Goal: Task Accomplishment & Management: Complete application form

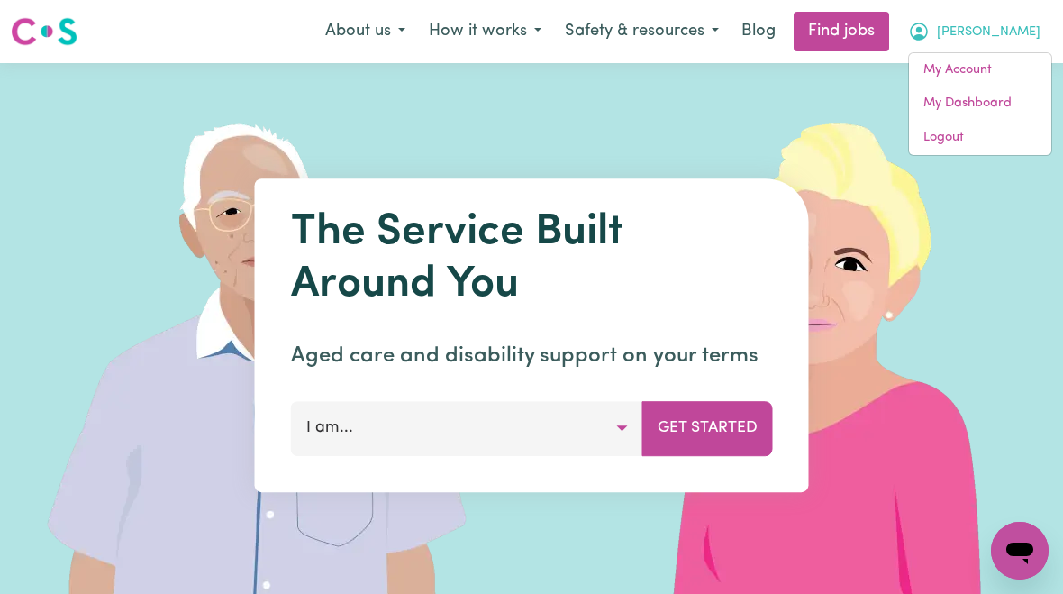
click at [963, 78] on link "My Account" at bounding box center [980, 70] width 142 height 34
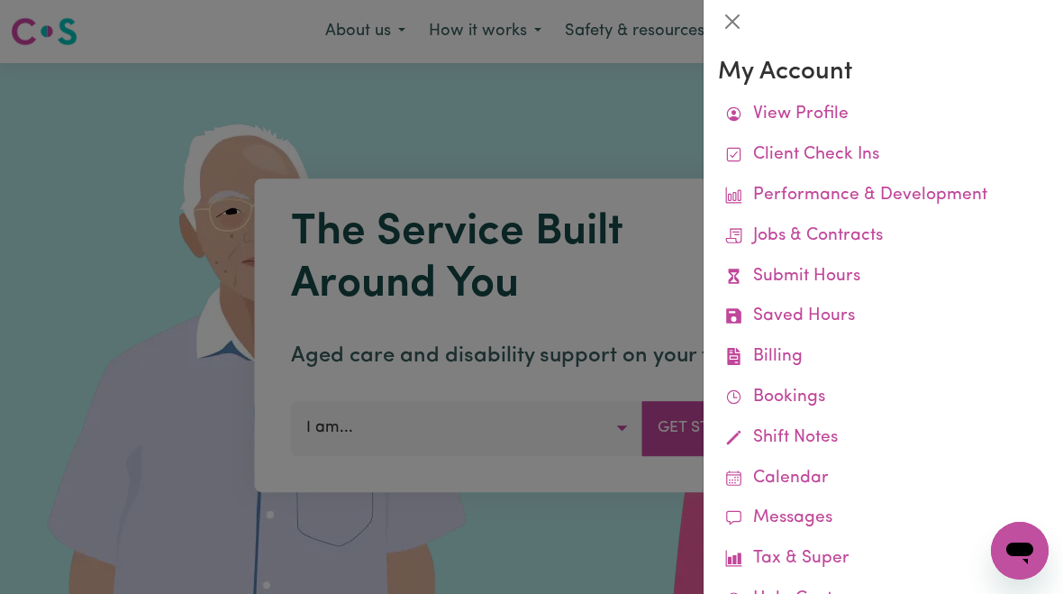
click at [840, 275] on link "Submit Hours" at bounding box center [883, 277] width 331 height 41
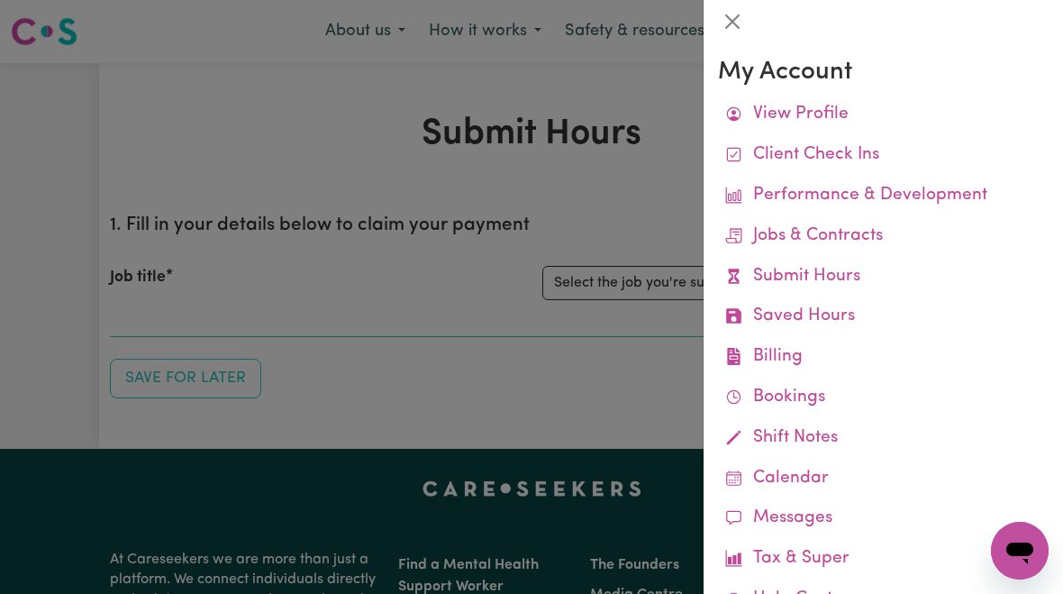
click at [642, 285] on div at bounding box center [531, 297] width 1063 height 594
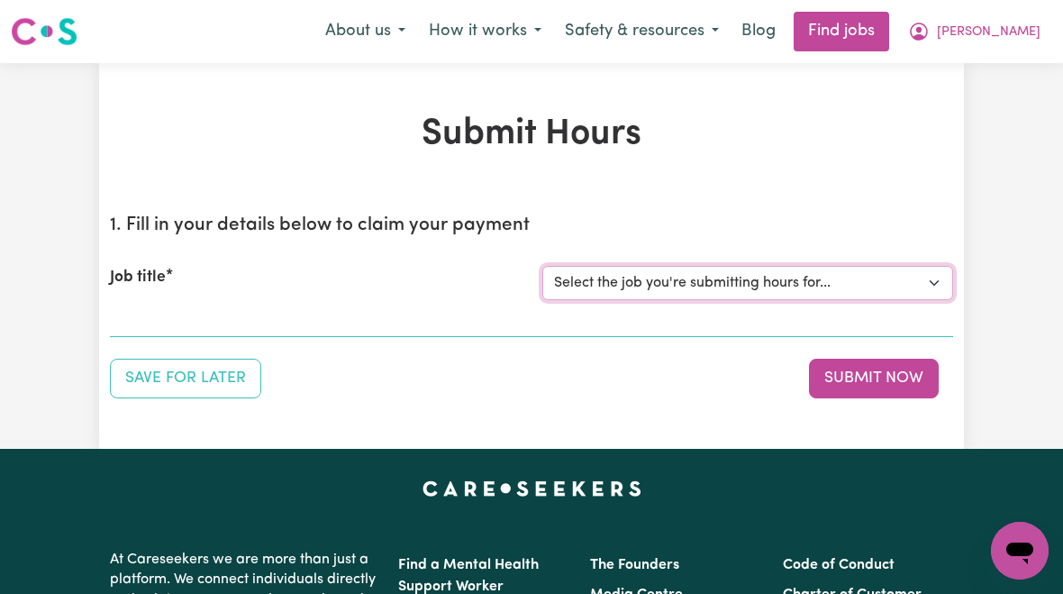
click at [752, 285] on select "Select the job you're submitting hours for... [[PERSON_NAME]] [DEMOGRAPHIC_DATA…" at bounding box center [747, 283] width 411 height 34
select select "10438"
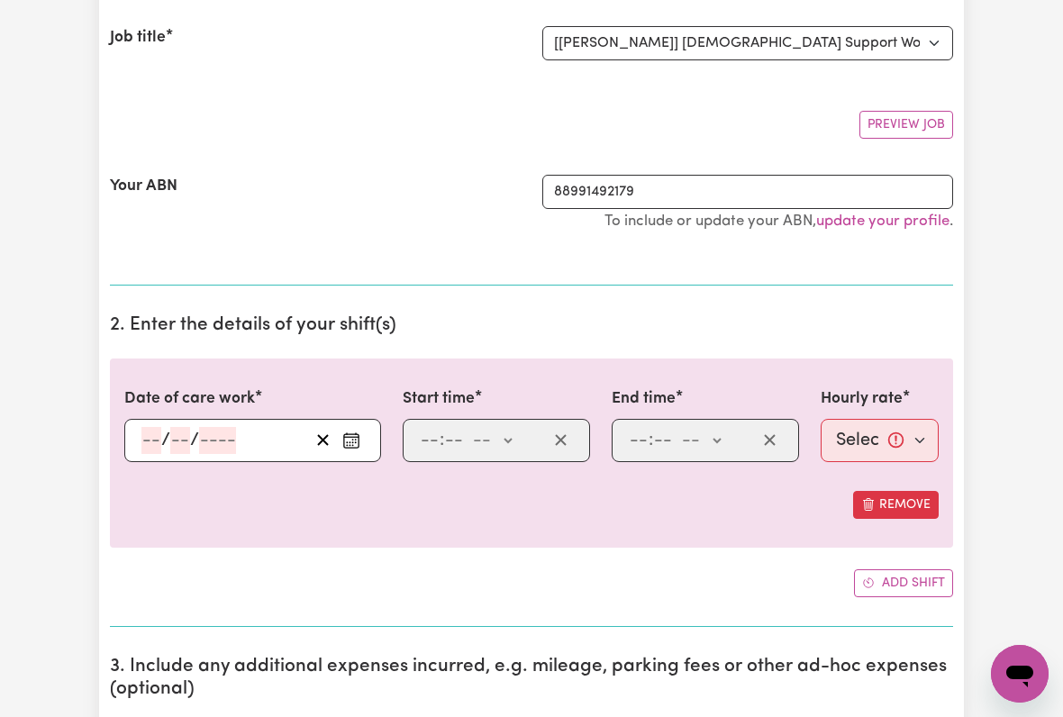
click at [154, 445] on input "number" at bounding box center [151, 440] width 20 height 27
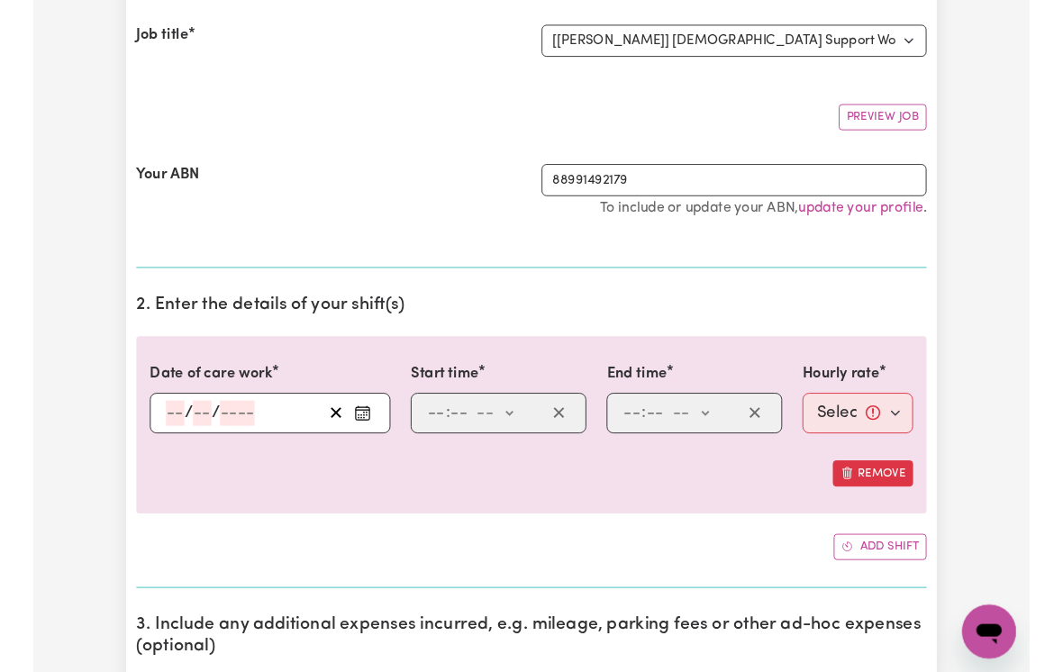
scroll to position [239, 0]
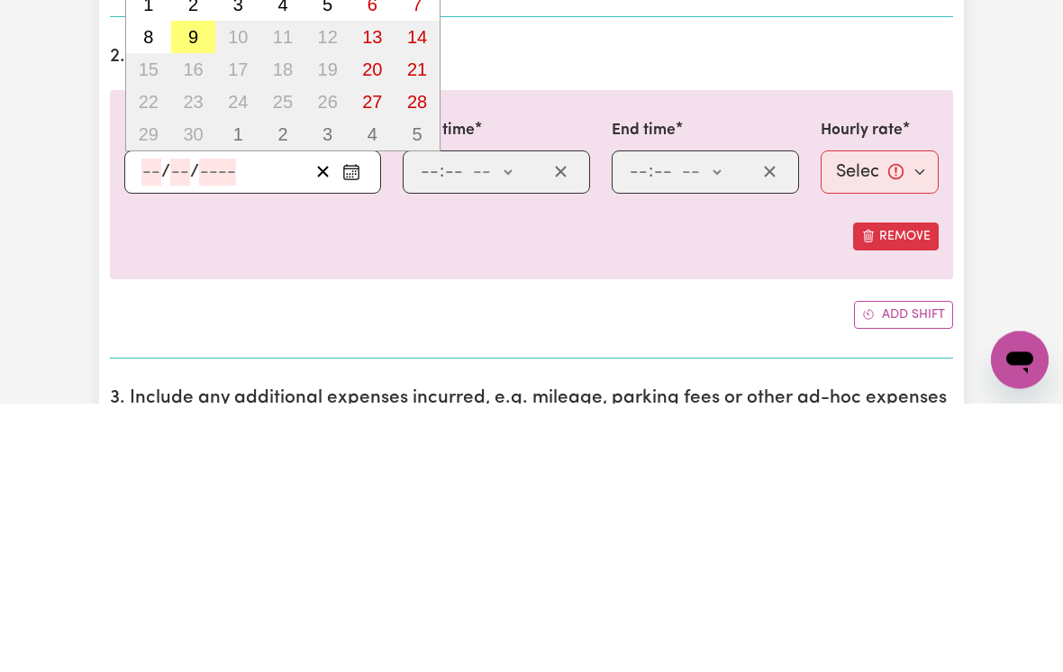
click at [196, 290] on button "9" at bounding box center [193, 306] width 45 height 32
type input "[DATE]"
type input "9"
type input "2025"
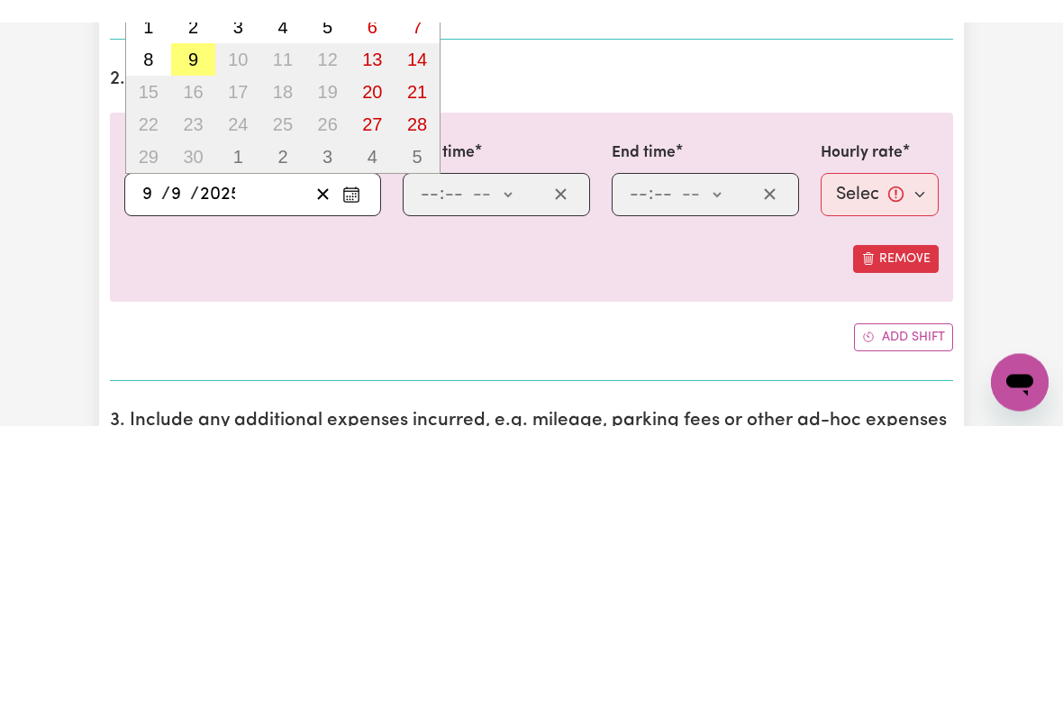
scroll to position [508, 0]
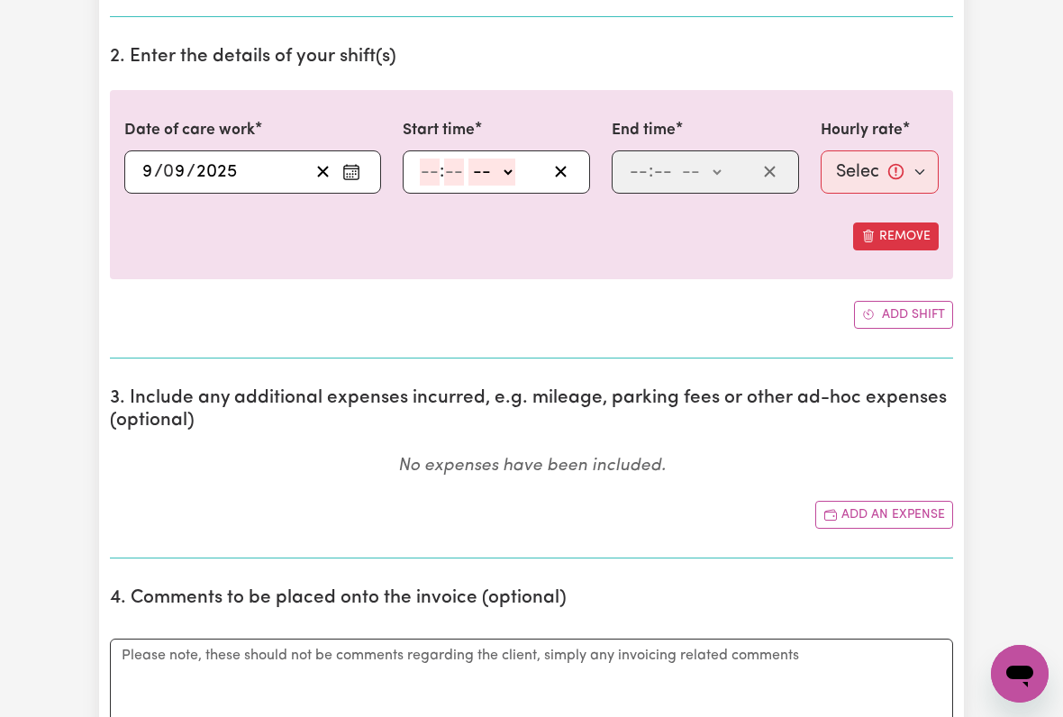
click at [433, 175] on input "number" at bounding box center [430, 172] width 20 height 27
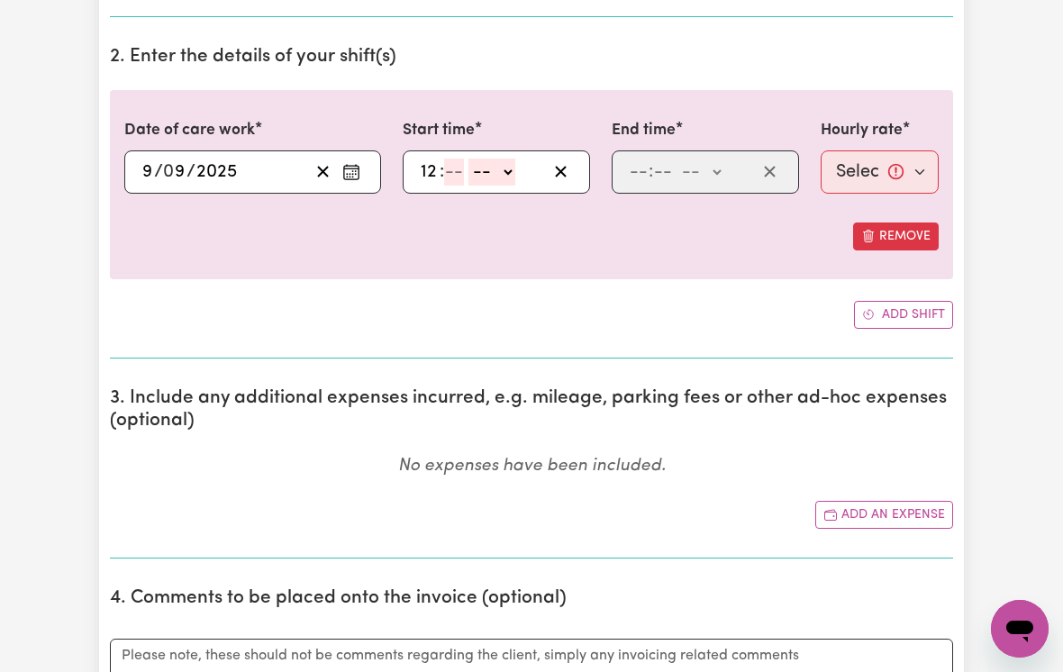
type input "12"
type input "00"
click at [512, 167] on select "-- am pm" at bounding box center [494, 172] width 47 height 27
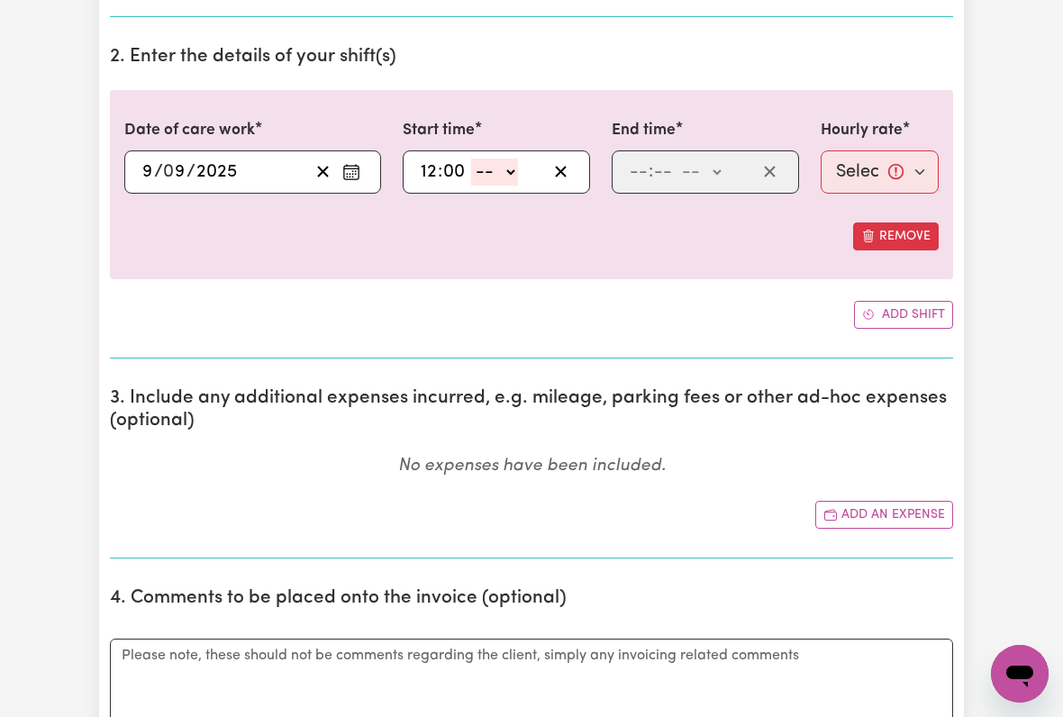
select select "pm"
type input "12:00"
type input "0"
click at [634, 164] on input "number" at bounding box center [639, 172] width 20 height 27
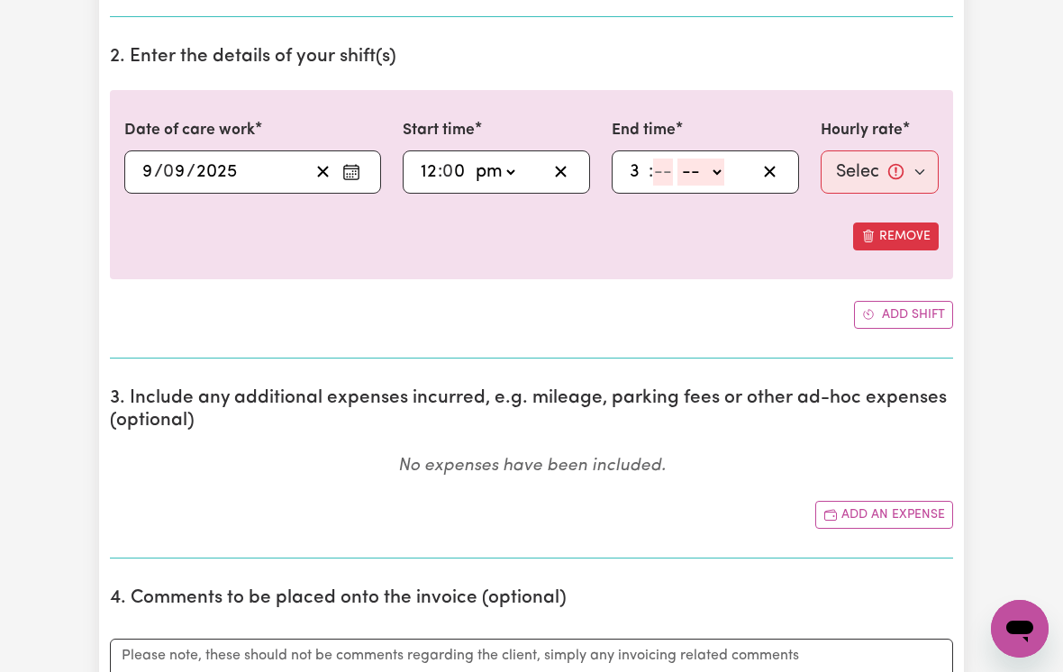
type input "3"
type input "00"
click at [714, 164] on select "-- am pm" at bounding box center [697, 172] width 47 height 27
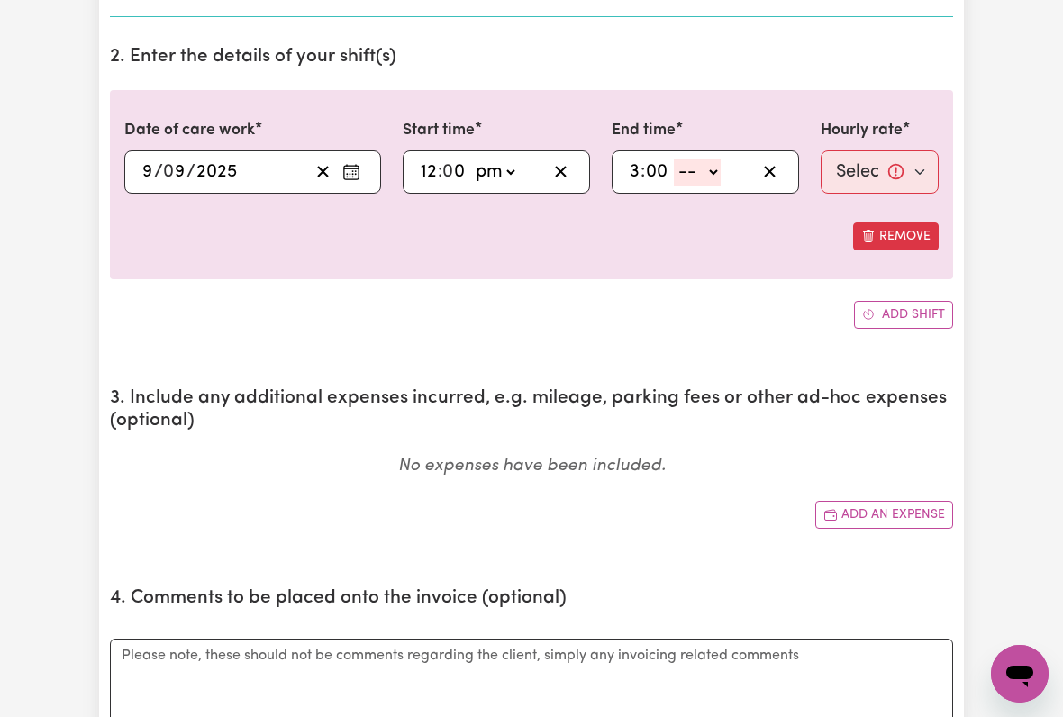
select select "pm"
type input "15:00"
type input "0"
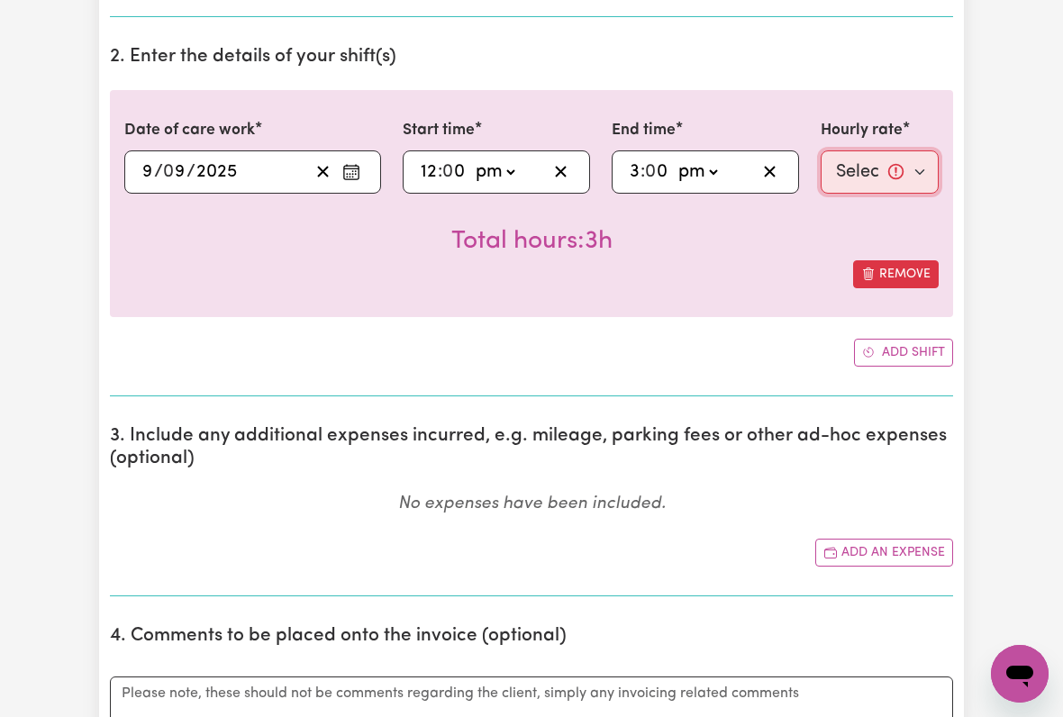
click at [865, 167] on select "Select rate... $51.36 (Weekday) $135.68 (Public Holiday) $61.07 (Evening Care)" at bounding box center [880, 171] width 118 height 43
select select "61.07-EveningCare"
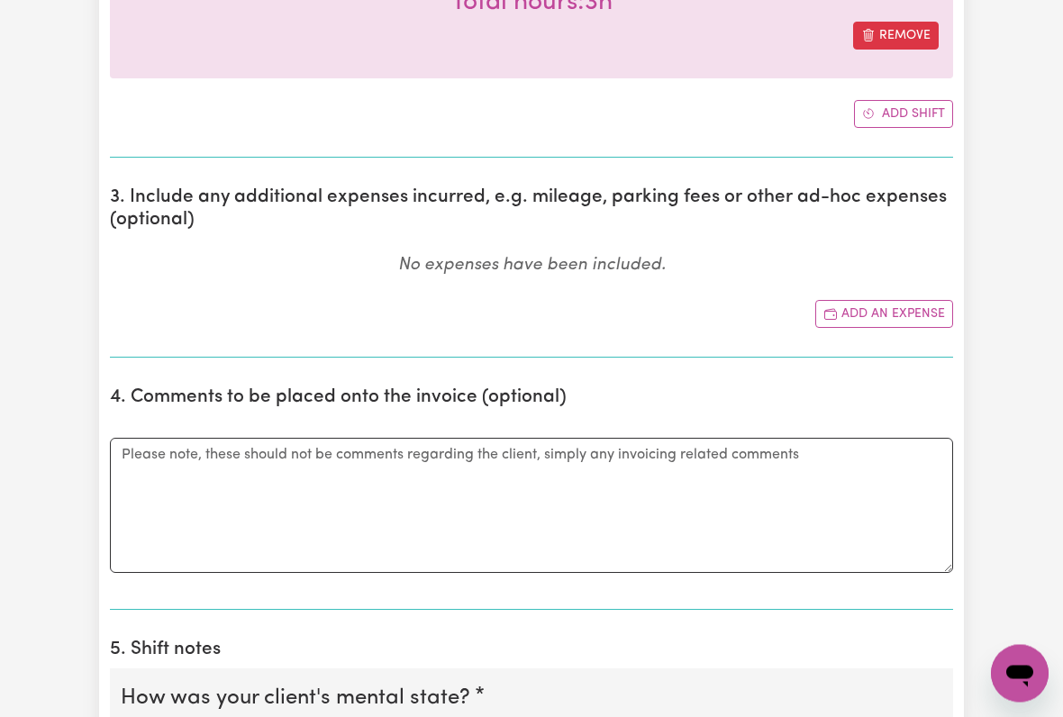
click at [899, 314] on button "Add an expense" at bounding box center [885, 315] width 138 height 28
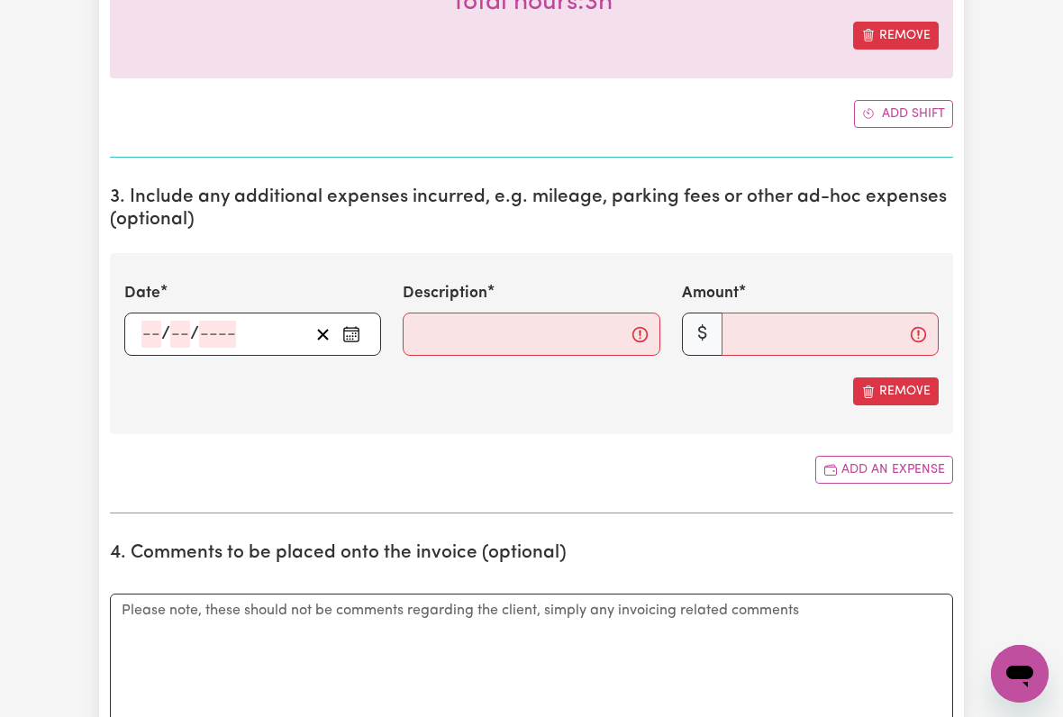
click at [151, 340] on input "number" at bounding box center [151, 334] width 20 height 27
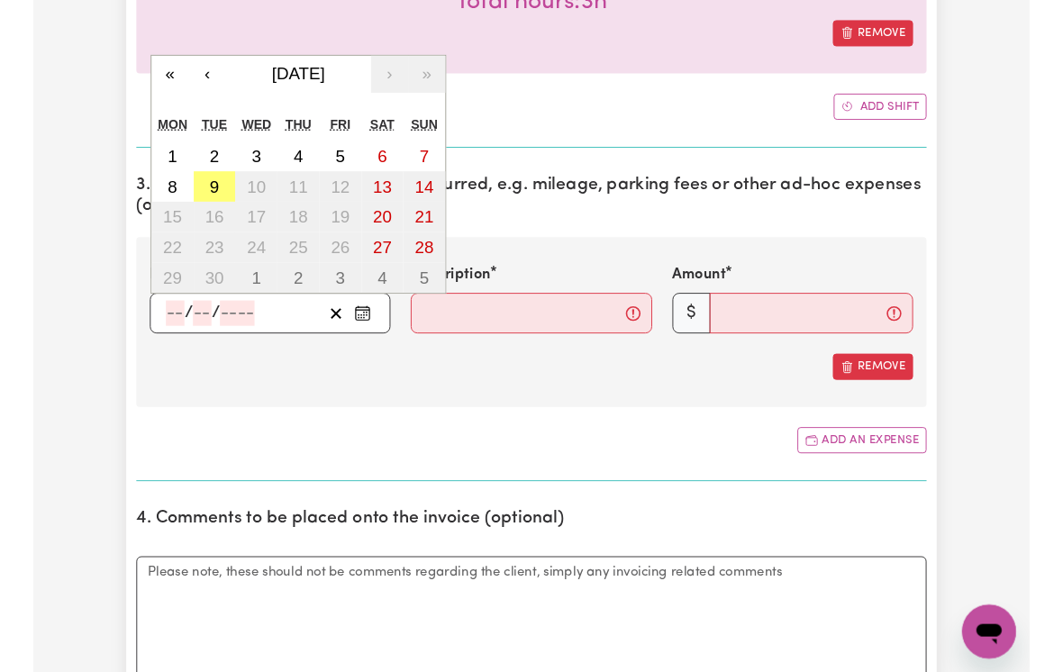
scroll to position [746, 0]
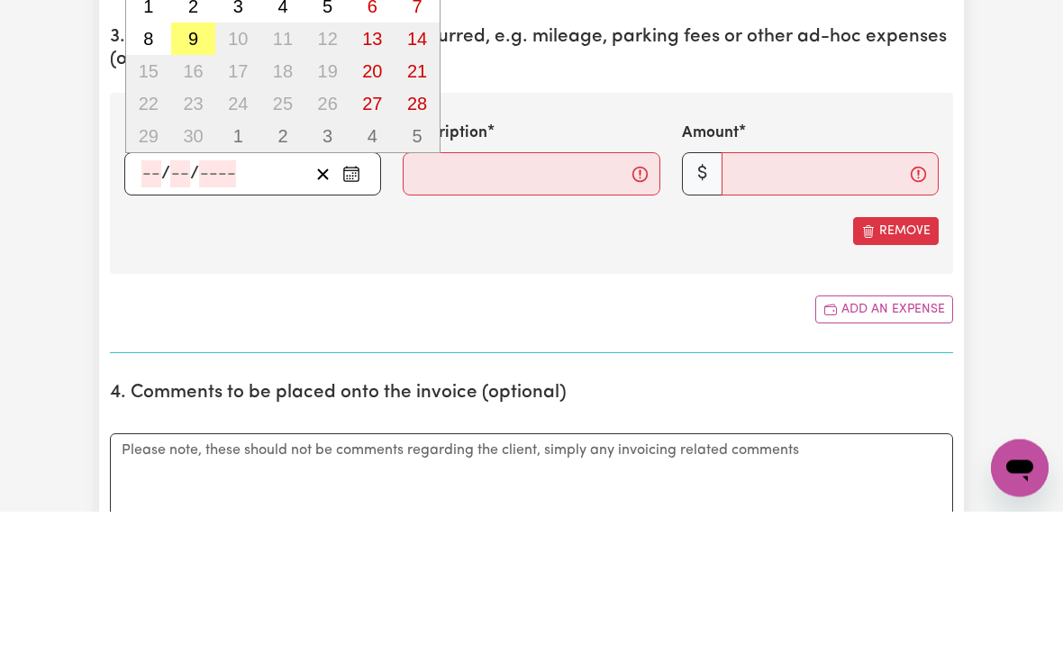
click at [201, 184] on button "9" at bounding box center [193, 200] width 45 height 32
type input "[DATE]"
type input "9"
type input "2025"
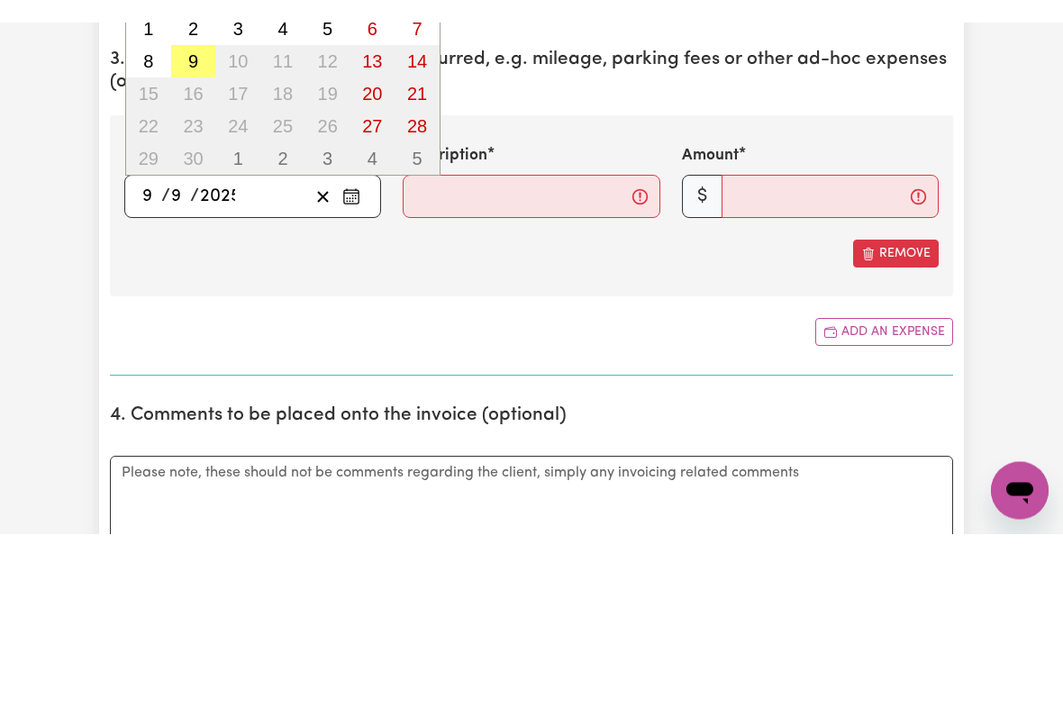
scroll to position [907, 0]
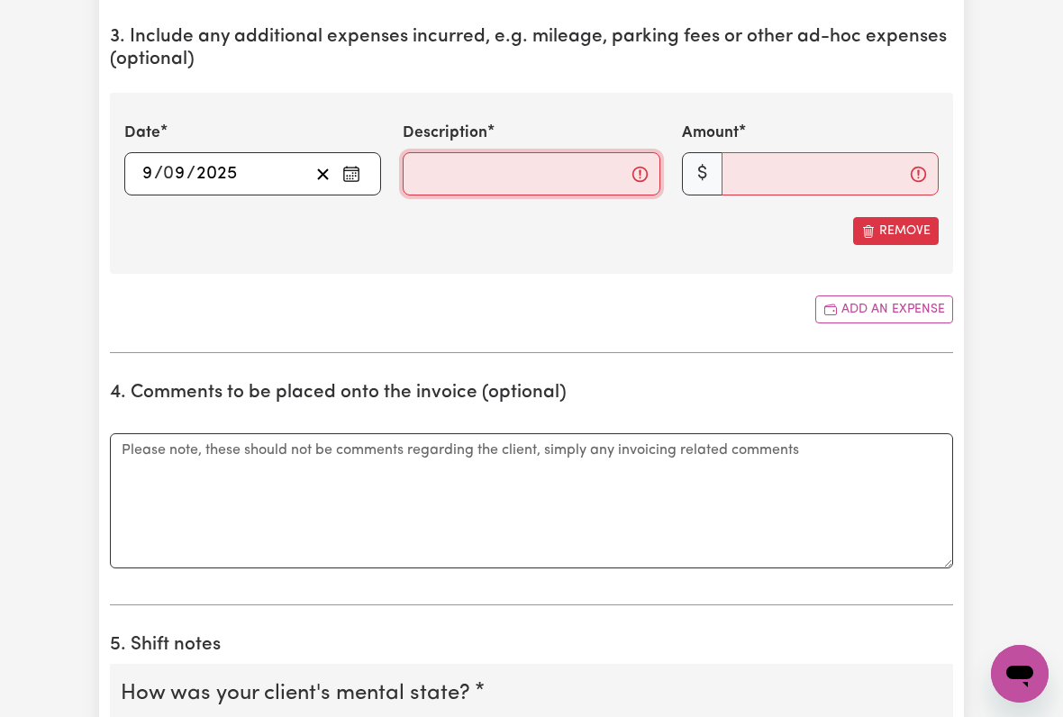
click at [431, 180] on input "Description" at bounding box center [531, 173] width 257 height 43
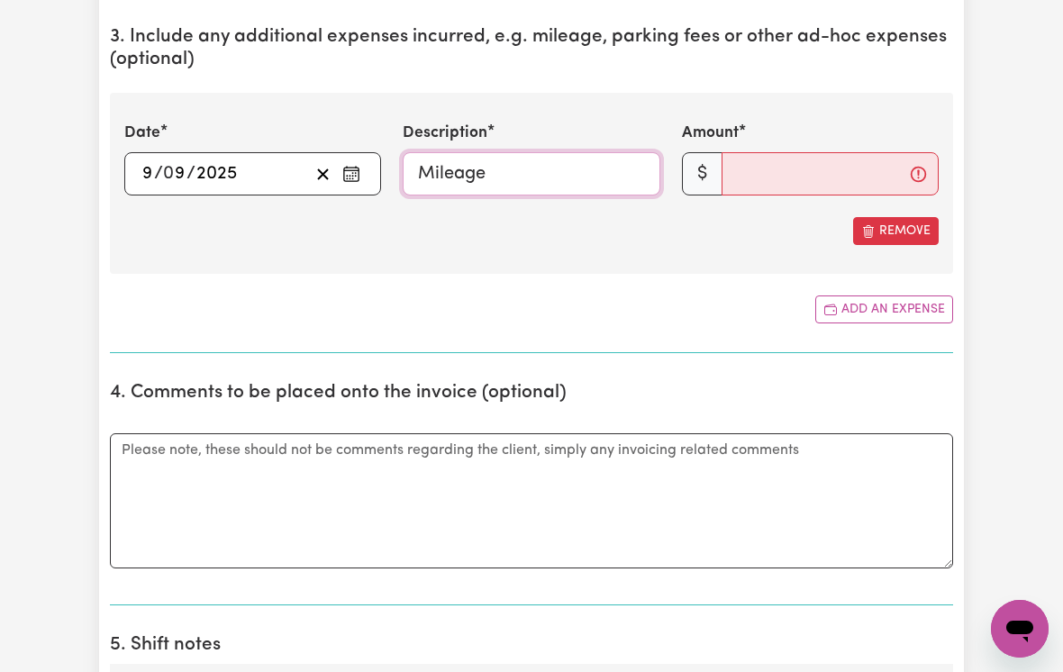
type input "Mileage"
click at [737, 169] on input "Amount" at bounding box center [830, 173] width 217 height 43
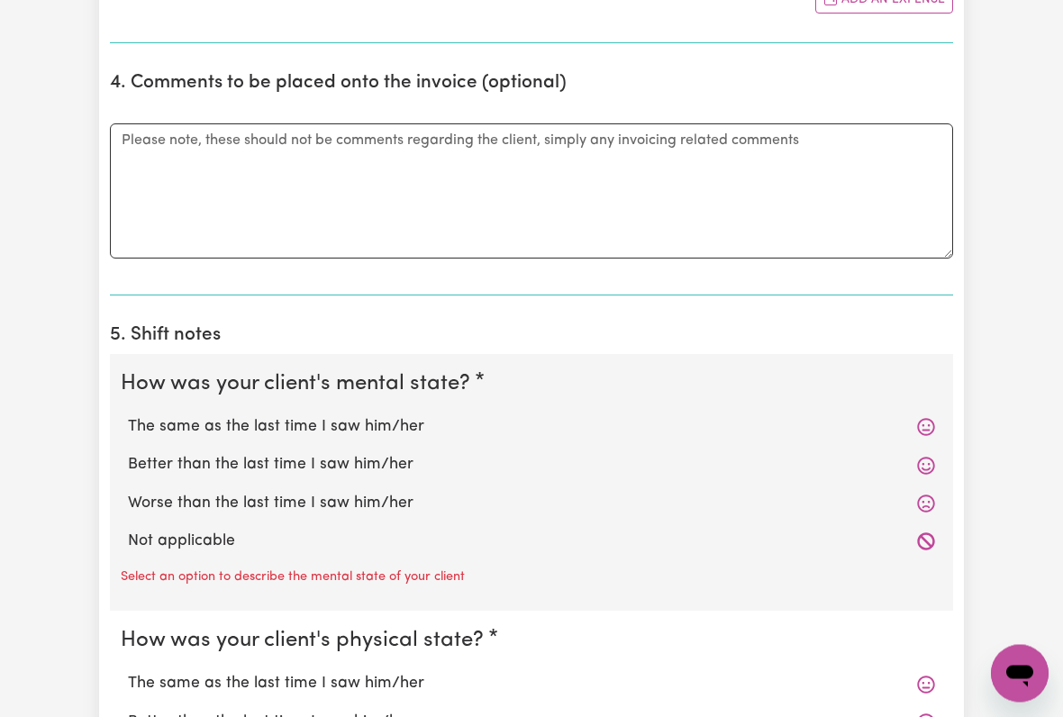
scroll to position [1217, 0]
type input "13.24"
click at [356, 415] on label "The same as the last time I saw him/her" at bounding box center [531, 426] width 807 height 23
click at [128, 415] on input "The same as the last time I saw him/her" at bounding box center [127, 415] width 1 height 1
radio input "true"
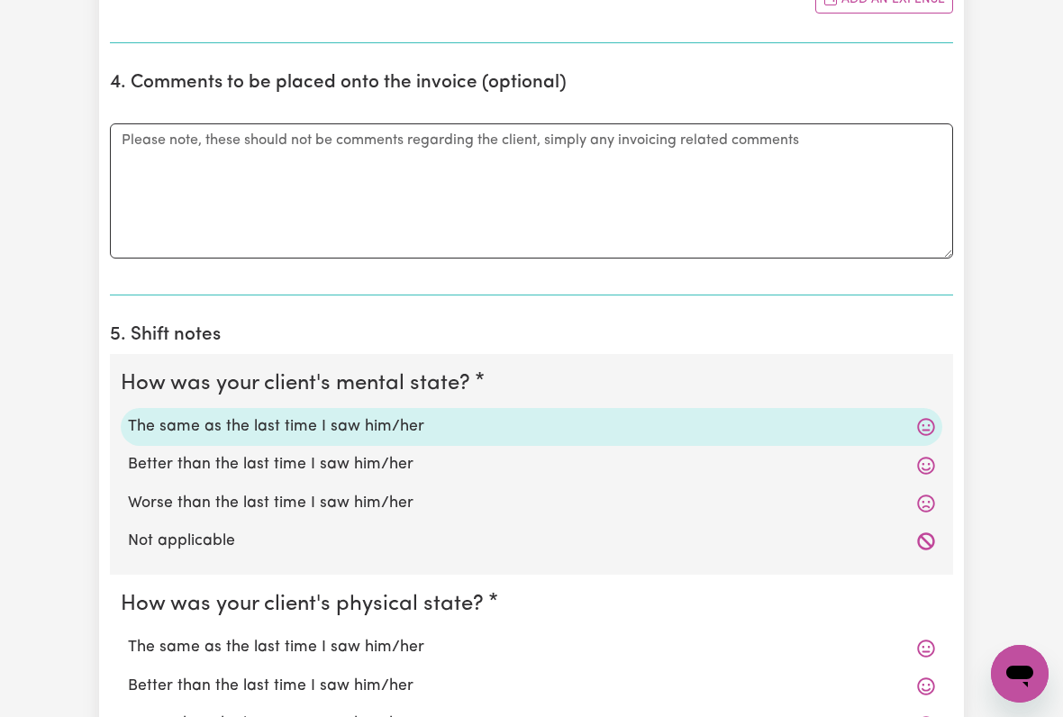
click at [383, 593] on label "The same as the last time I saw him/her" at bounding box center [531, 647] width 807 height 23
click at [128, 593] on input "The same as the last time I saw him/her" at bounding box center [127, 635] width 1 height 1
radio input "true"
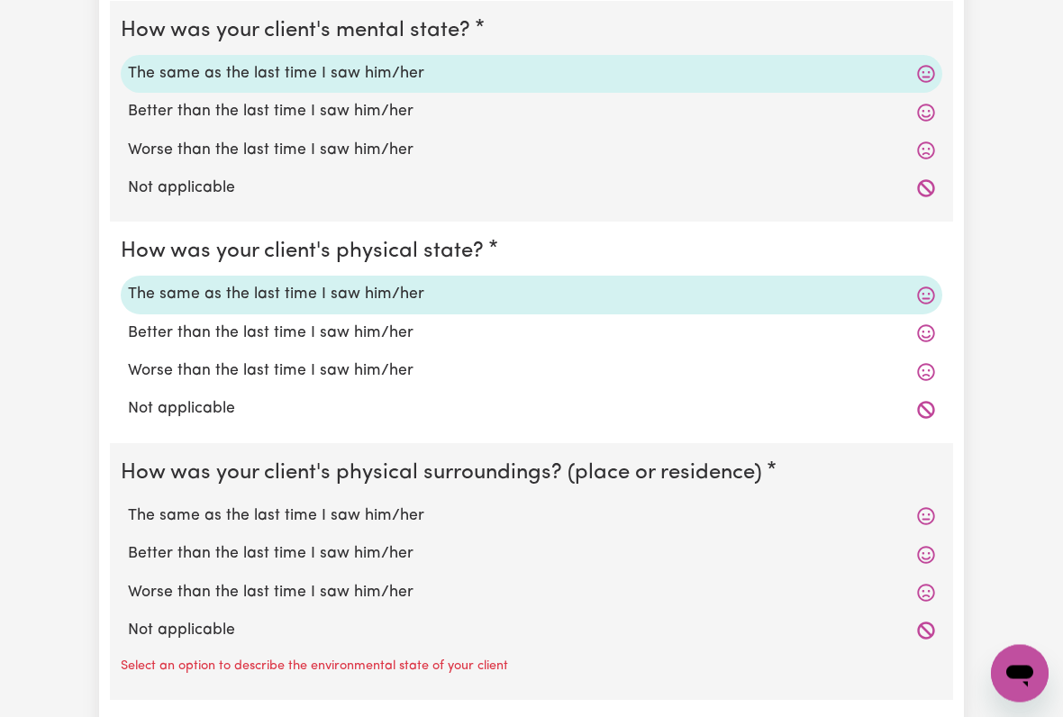
scroll to position [1571, 0]
click at [348, 508] on label "The same as the last time I saw him/her" at bounding box center [531, 515] width 807 height 23
click at [128, 504] on input "The same as the last time I saw him/her" at bounding box center [127, 503] width 1 height 1
radio input "true"
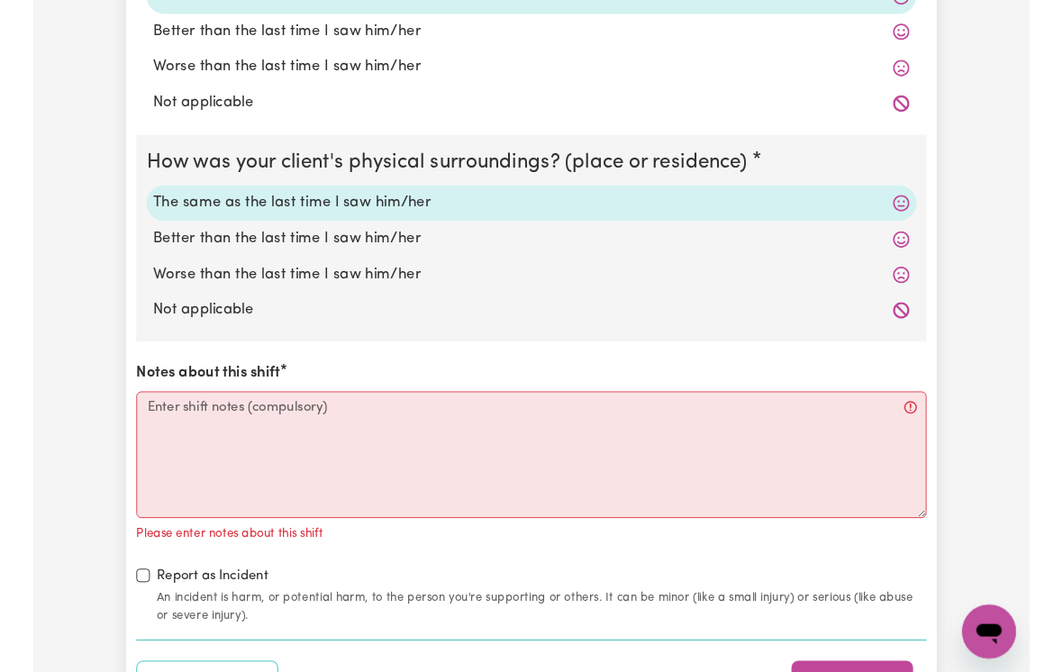
scroll to position [1871, 0]
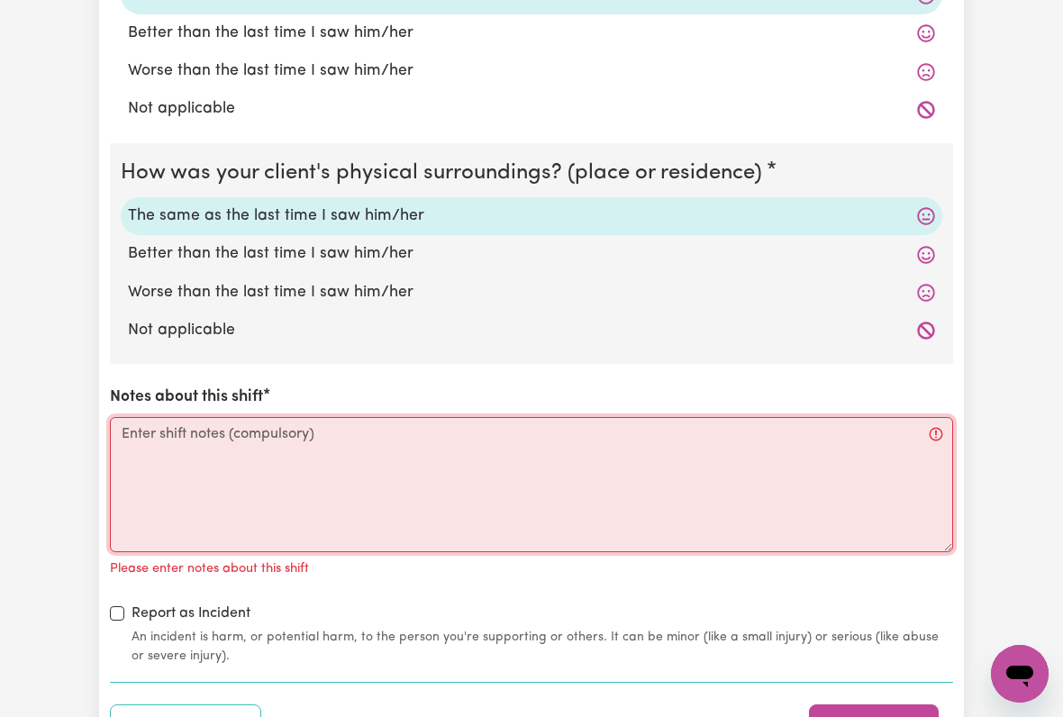
click at [150, 436] on textarea "Notes about this shift" at bounding box center [531, 484] width 843 height 135
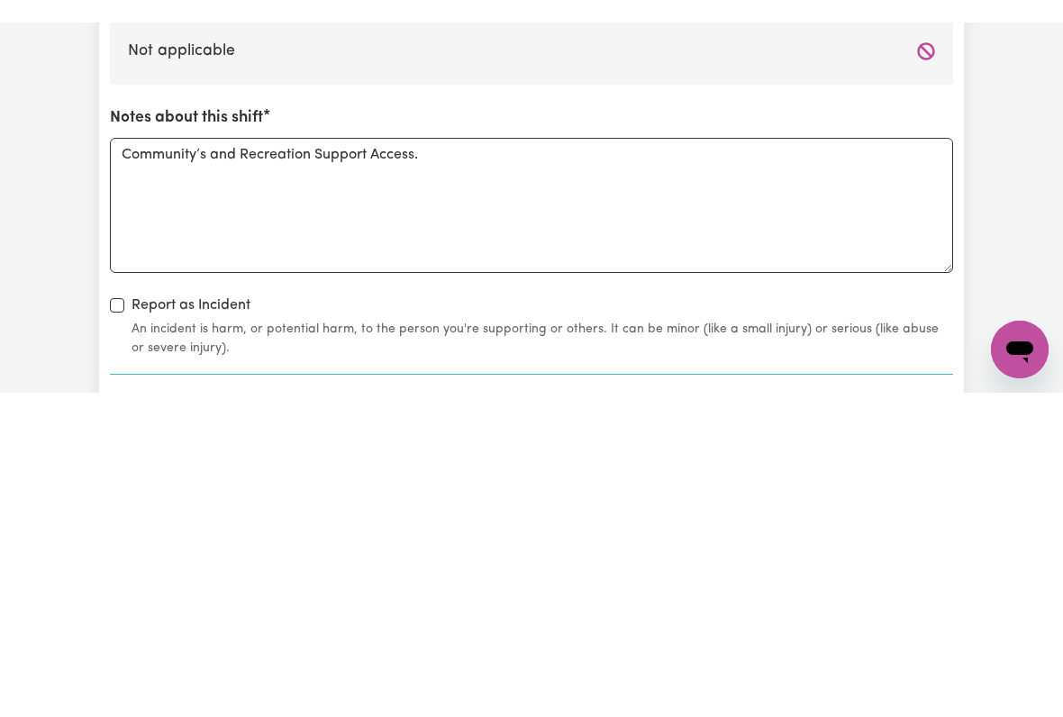
scroll to position [2173, 0]
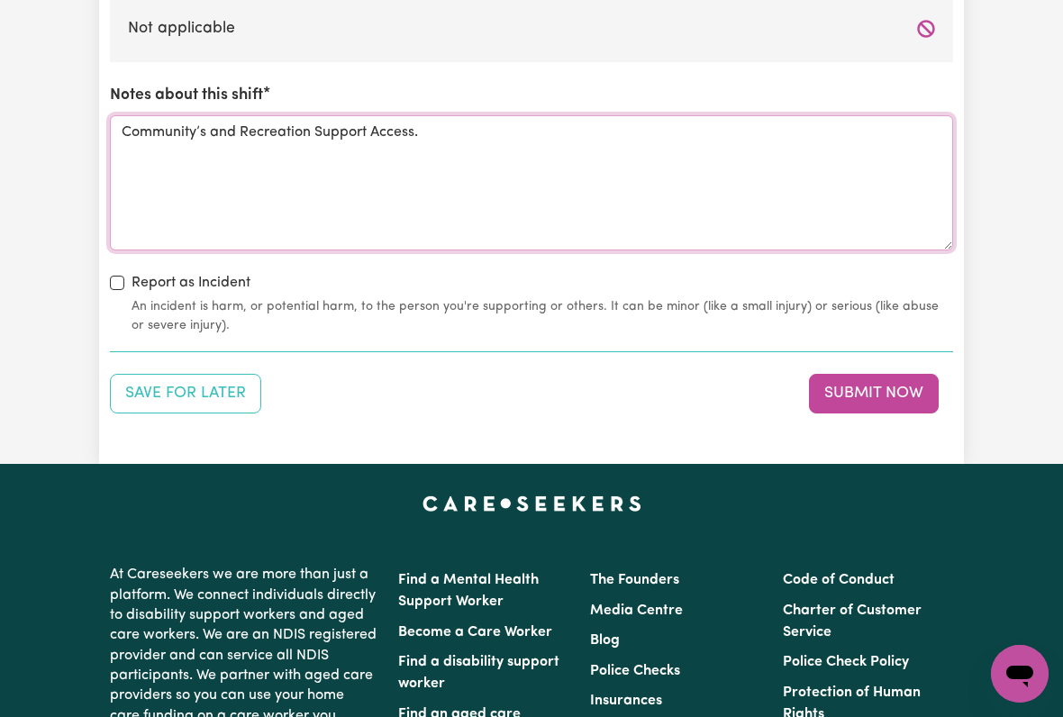
click at [200, 122] on textarea "Community’s and Recreation Support Access." at bounding box center [531, 182] width 843 height 135
type textarea "Community and Recreation Support Access."
click at [860, 377] on button "Submit Now" at bounding box center [874, 394] width 130 height 40
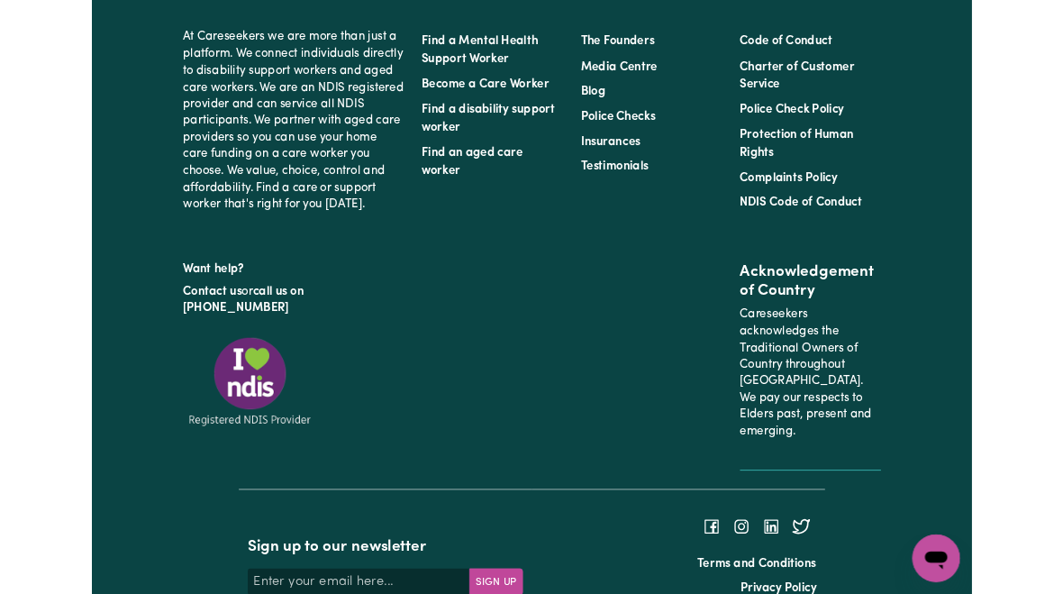
scroll to position [0, 0]
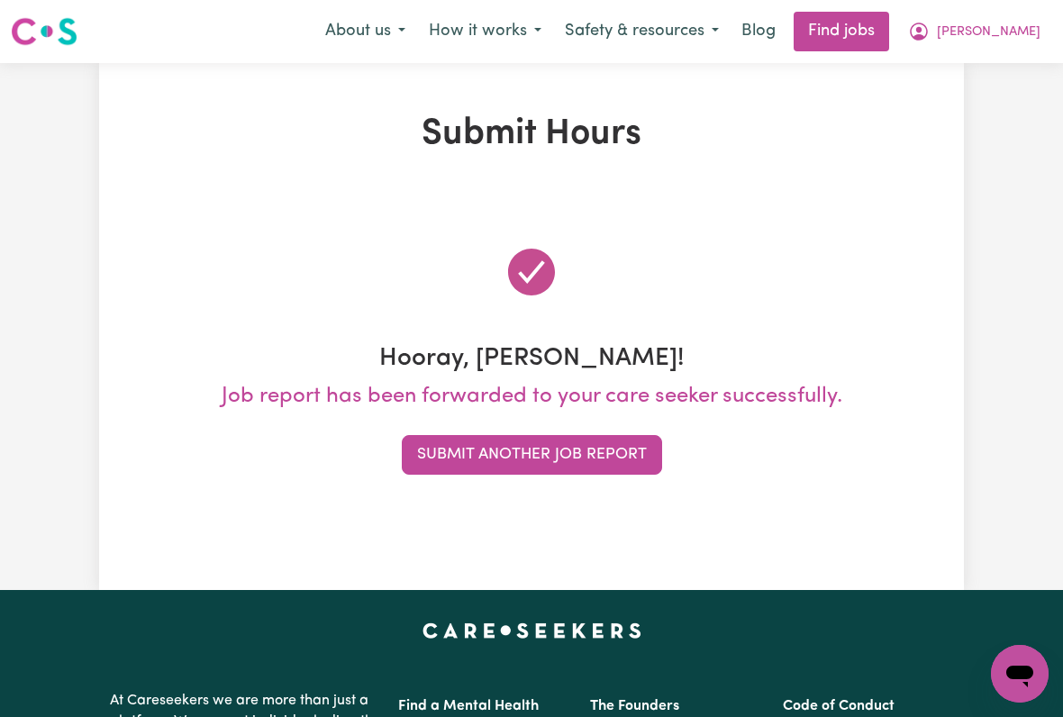
click at [1005, 36] on span "[PERSON_NAME]" at bounding box center [989, 33] width 104 height 20
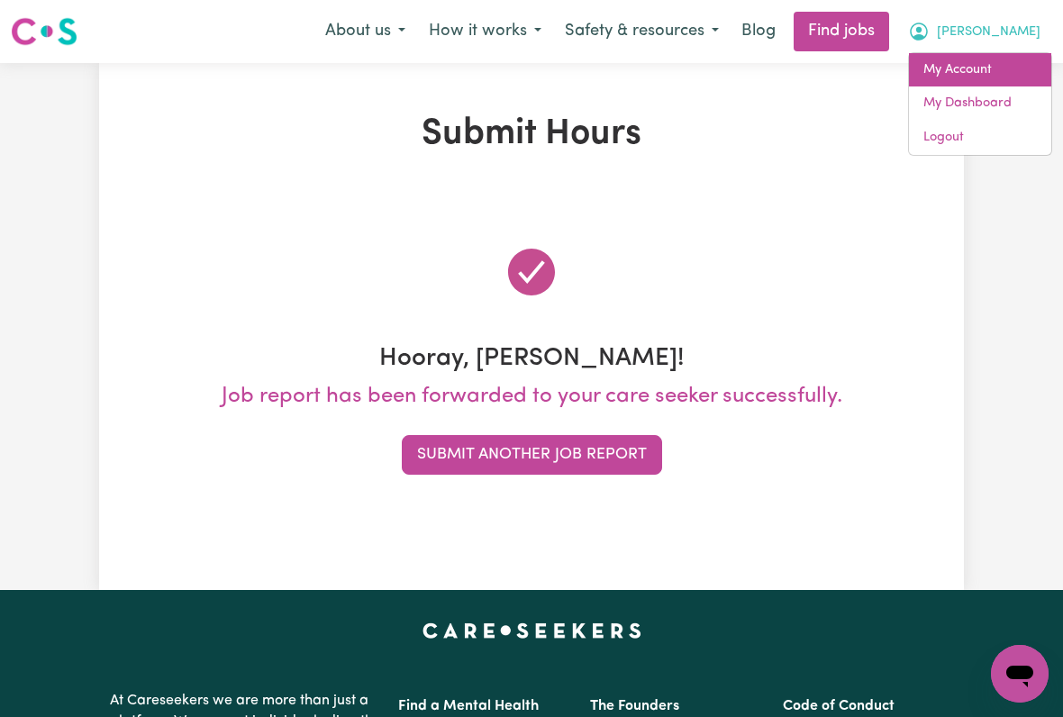
click at [972, 68] on link "My Account" at bounding box center [980, 70] width 142 height 34
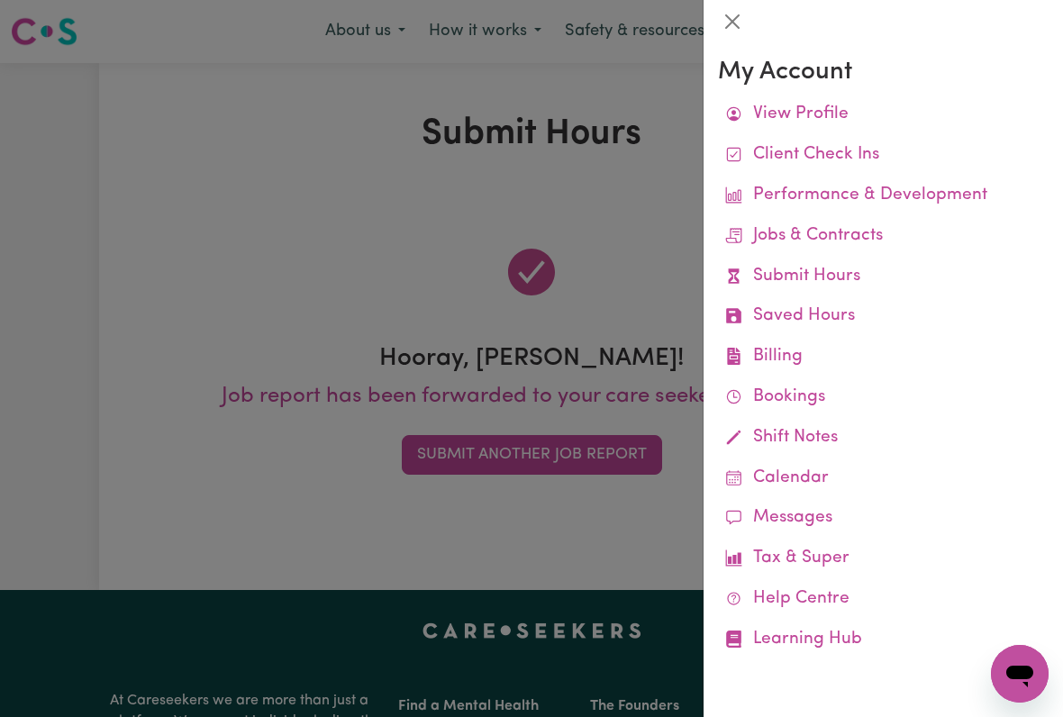
click at [0, 0] on link "Job Reports" at bounding box center [0, 0] width 0 height 0
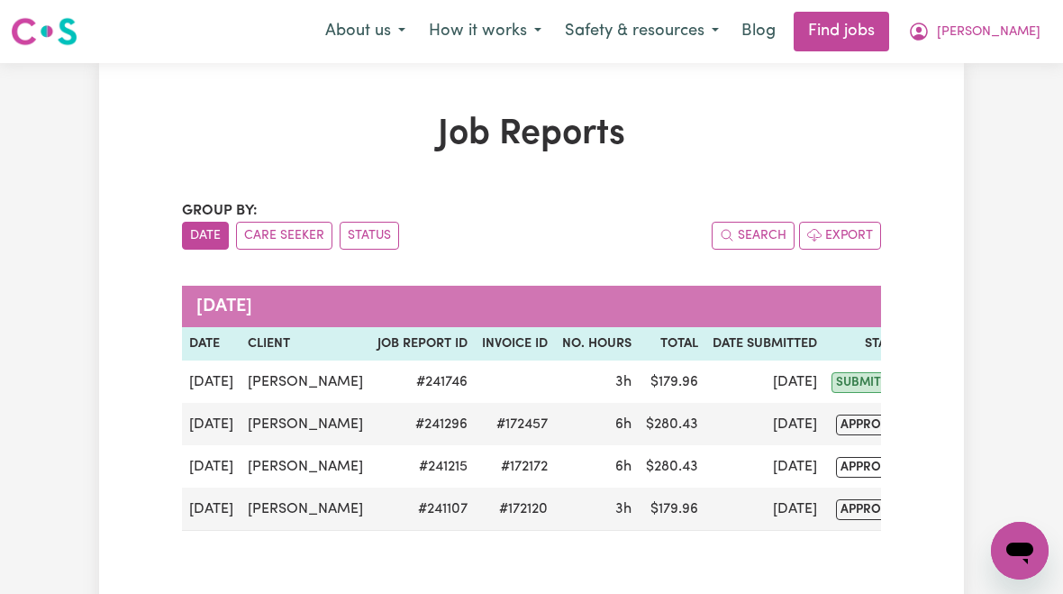
click at [1000, 32] on span "[PERSON_NAME]" at bounding box center [989, 33] width 104 height 20
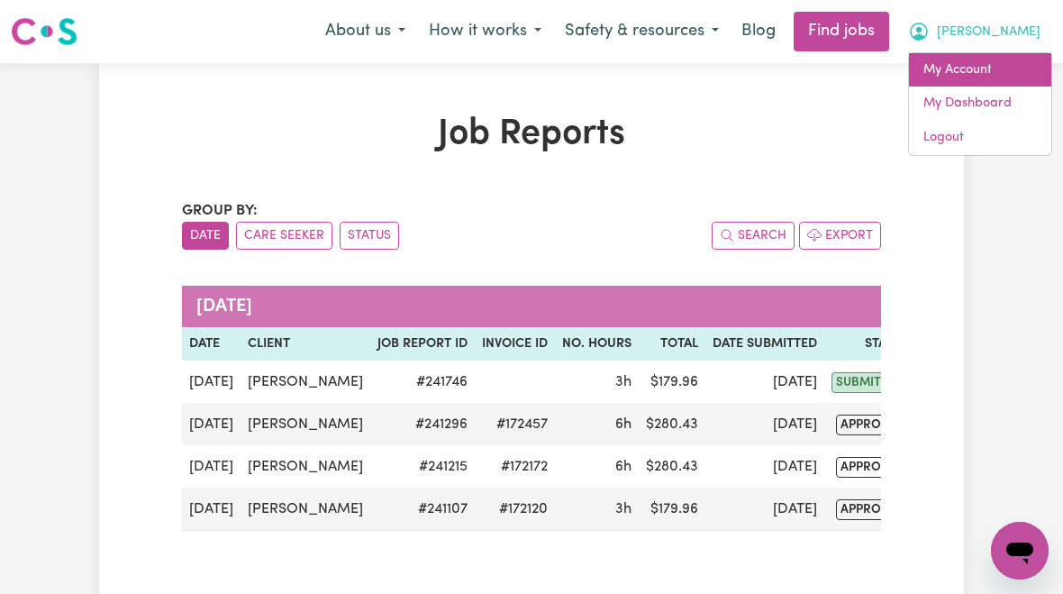
click at [970, 75] on link "My Account" at bounding box center [980, 70] width 142 height 34
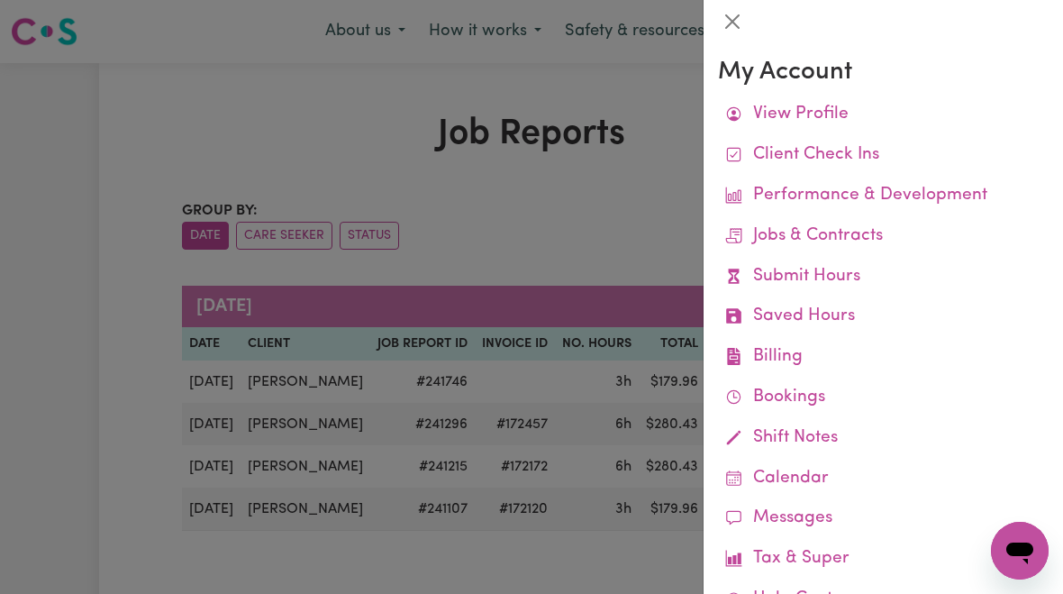
click at [0, 0] on link "Remittances" at bounding box center [0, 0] width 0 height 0
